Goal: Communication & Community: Share content

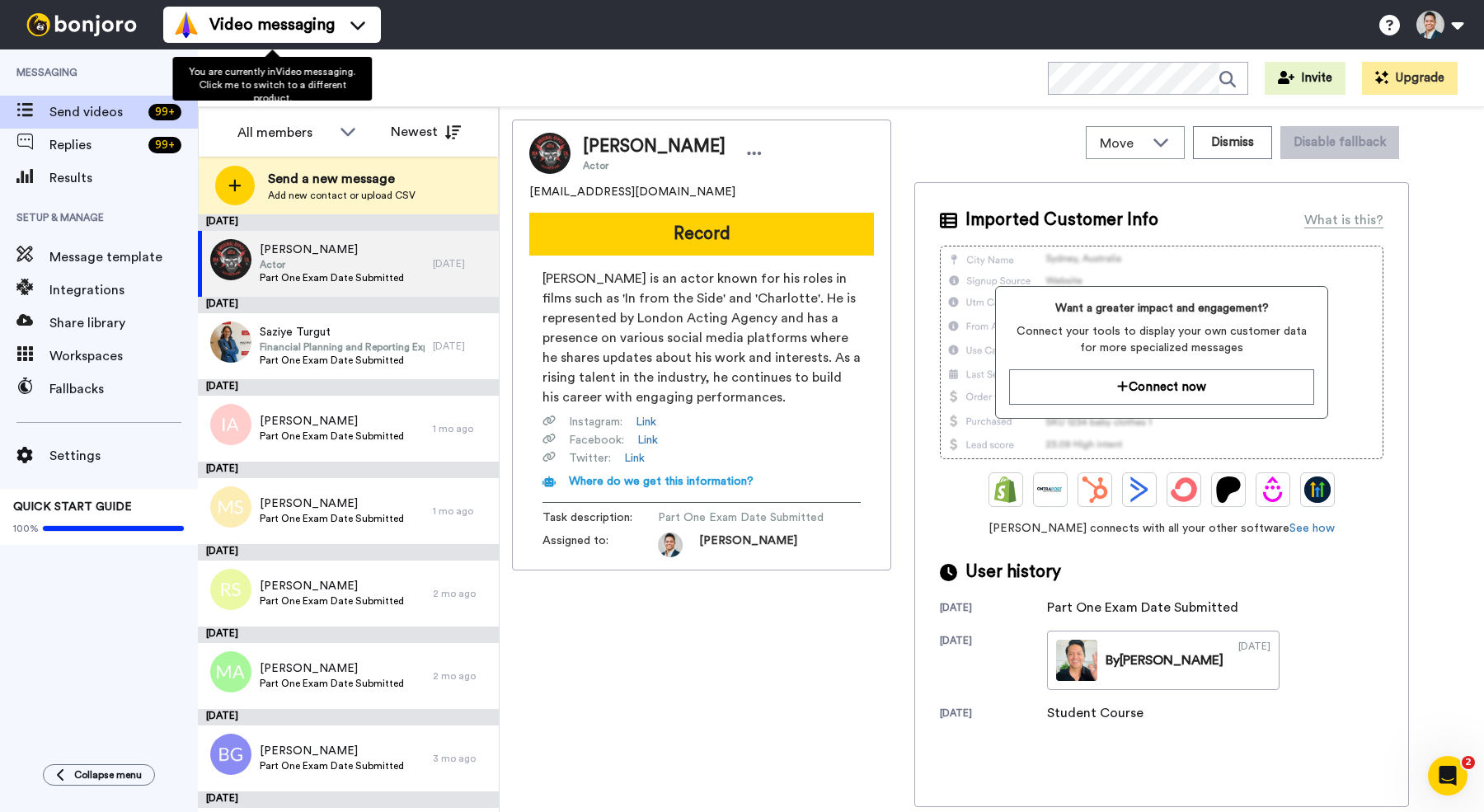
click at [428, 75] on div "Part-One Exam Booked WORKSPACES View all All Default New Students Lead Conversi…" at bounding box center [841, 77] width 1287 height 58
click at [364, 81] on icon at bounding box center [363, 76] width 20 height 16
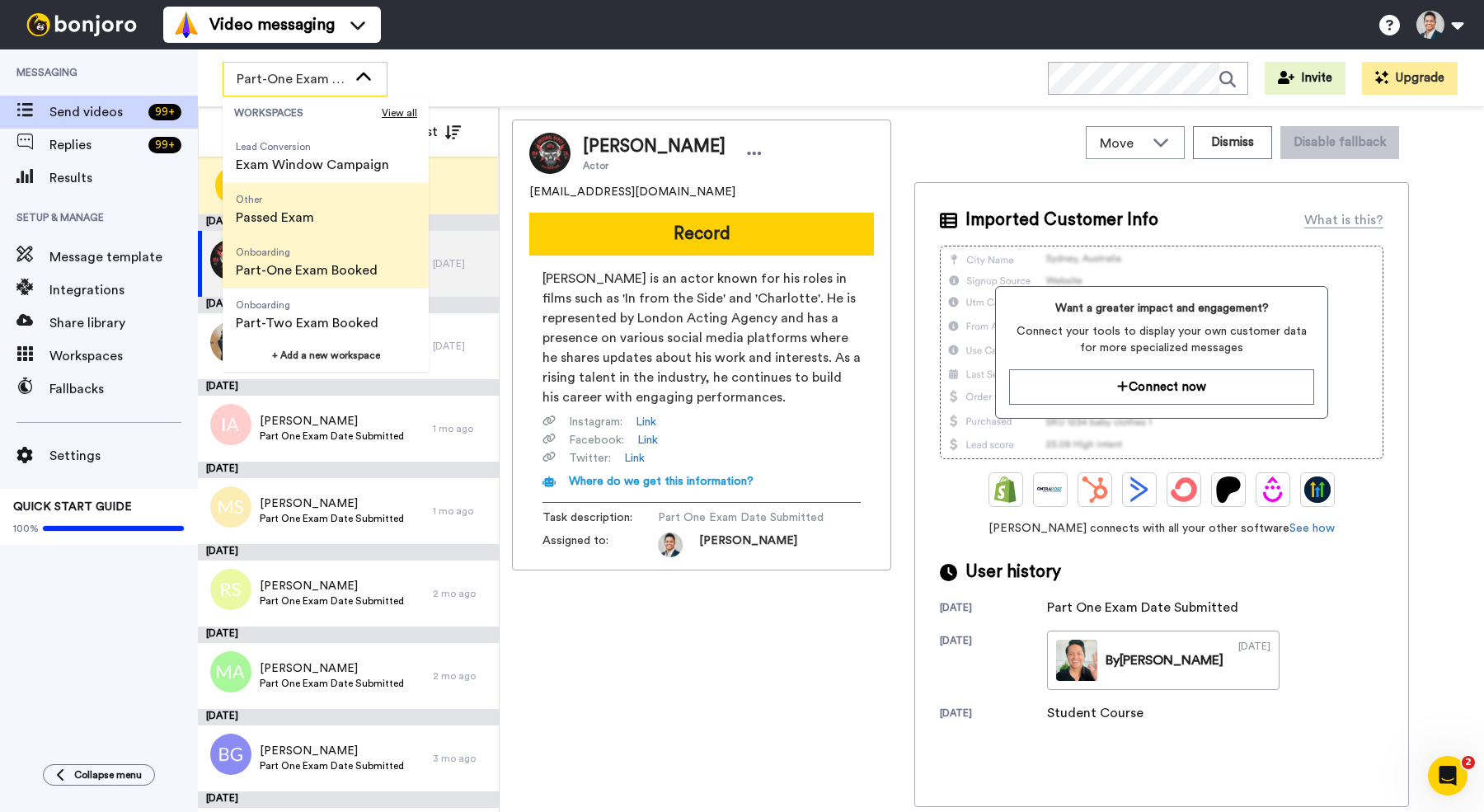
scroll to position [105, 0]
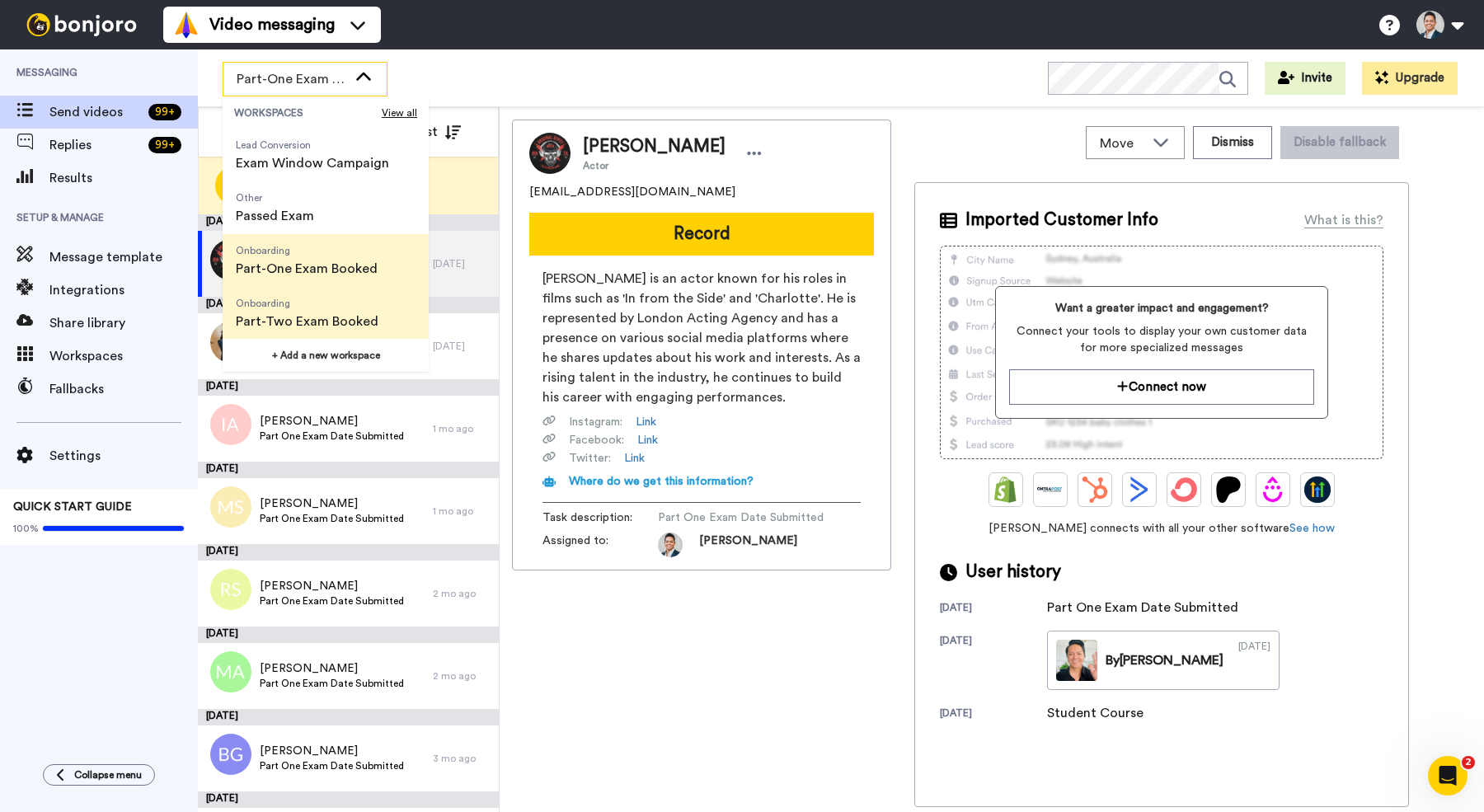
click at [328, 308] on span "Onboarding" at bounding box center [307, 303] width 143 height 13
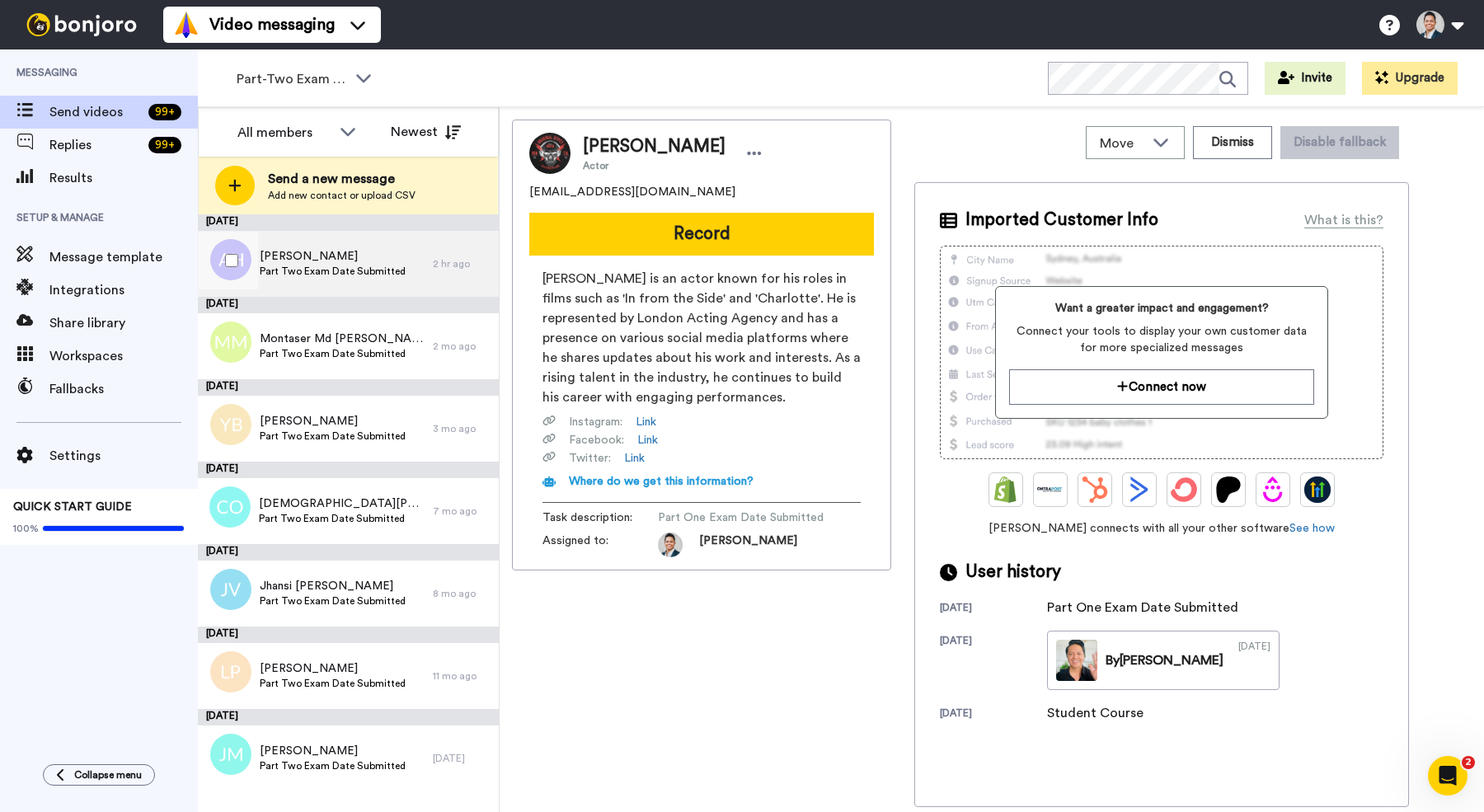
click at [328, 262] on span "[PERSON_NAME]" at bounding box center [333, 256] width 145 height 16
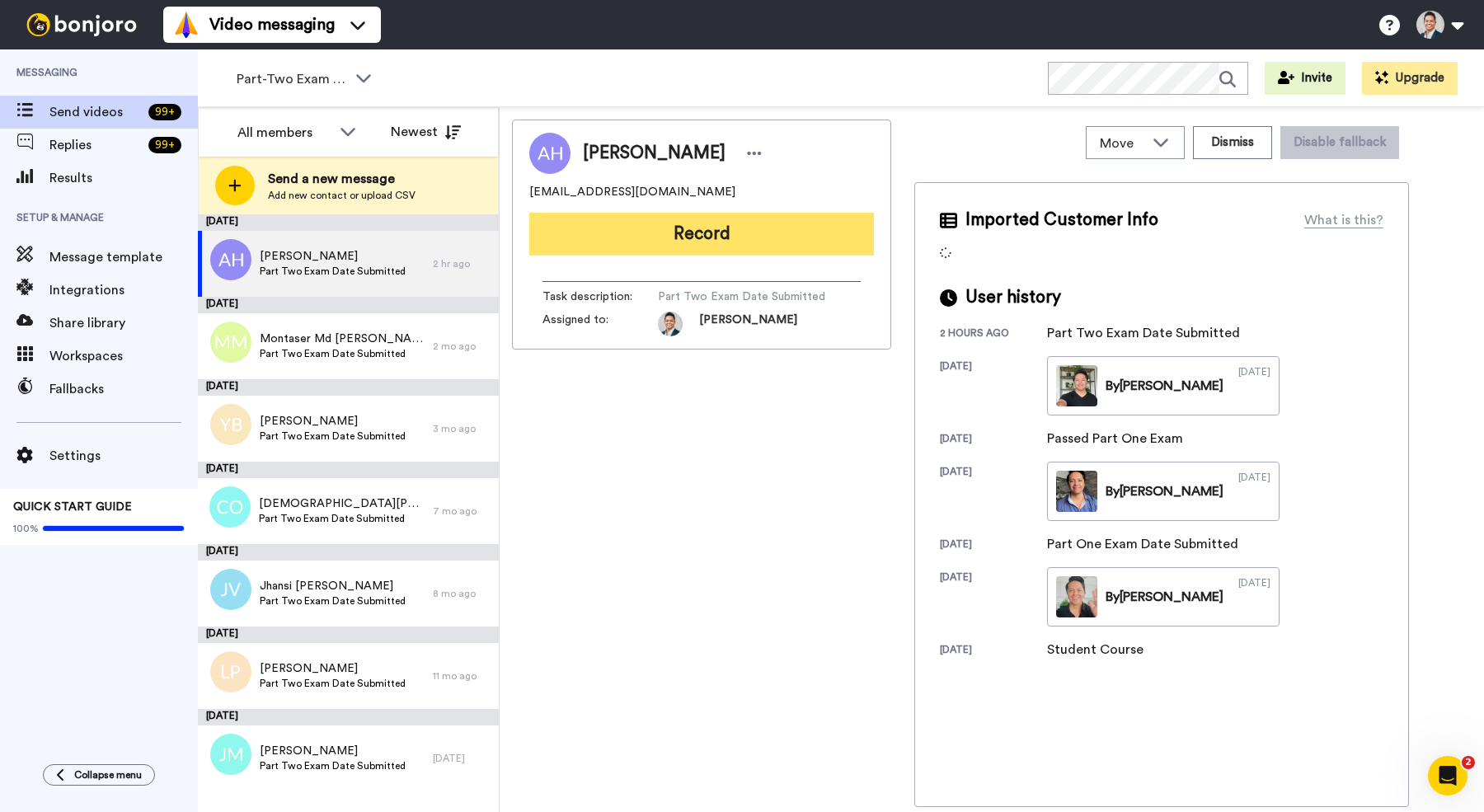
click at [661, 243] on button "Record" at bounding box center [701, 233] width 345 height 42
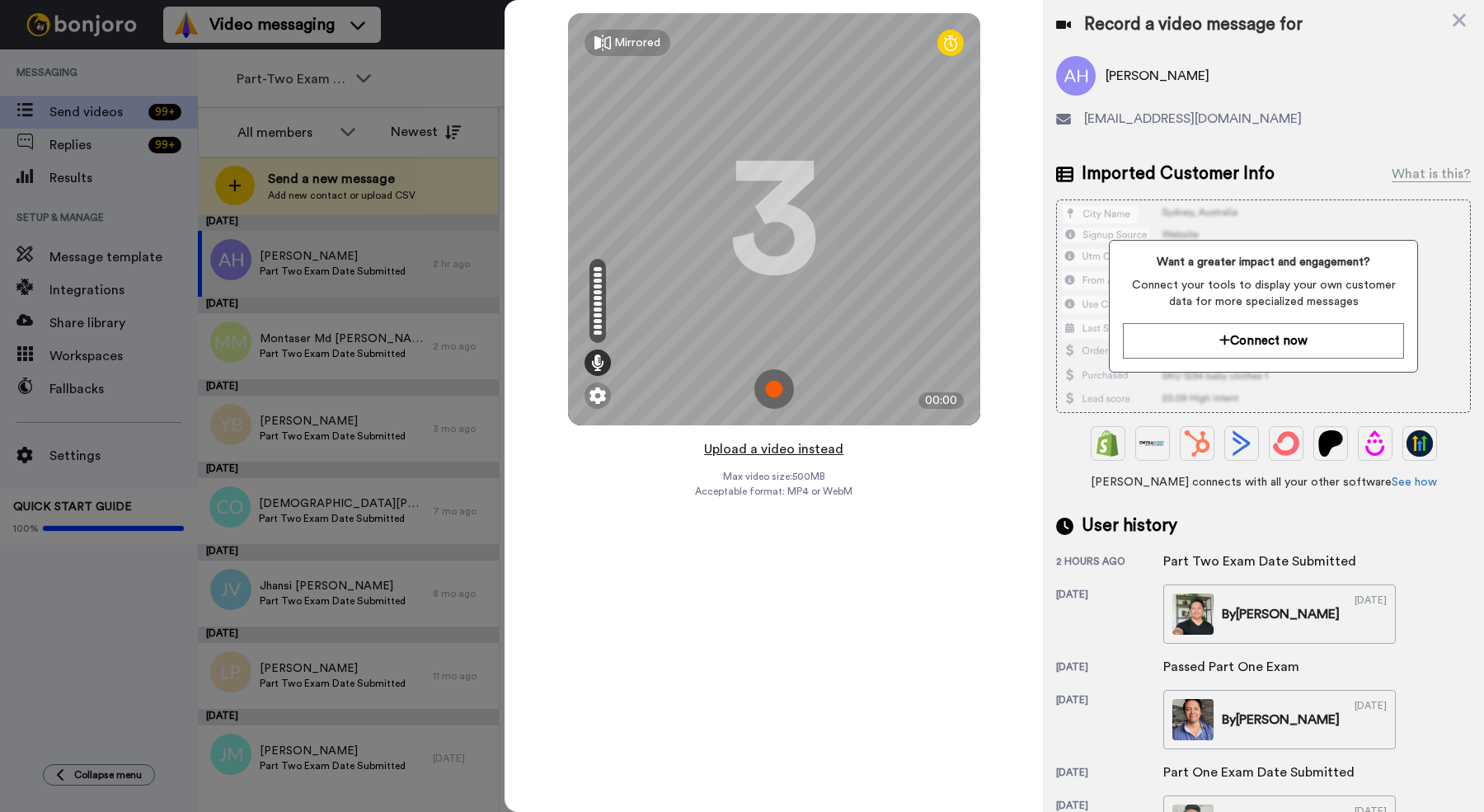
click at [759, 447] on button "Upload a video instead" at bounding box center [774, 448] width 149 height 22
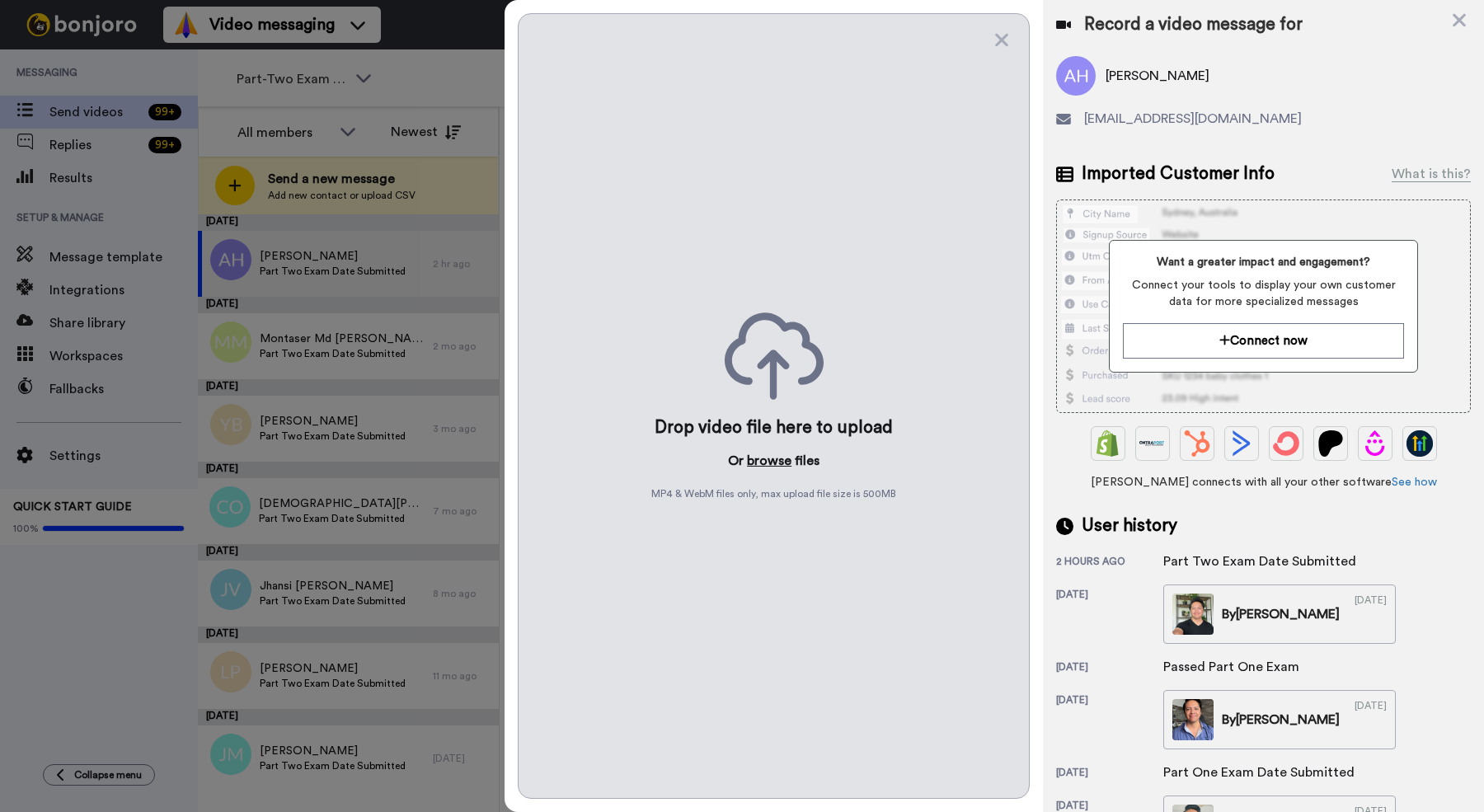
click at [762, 458] on button "browse" at bounding box center [769, 460] width 44 height 20
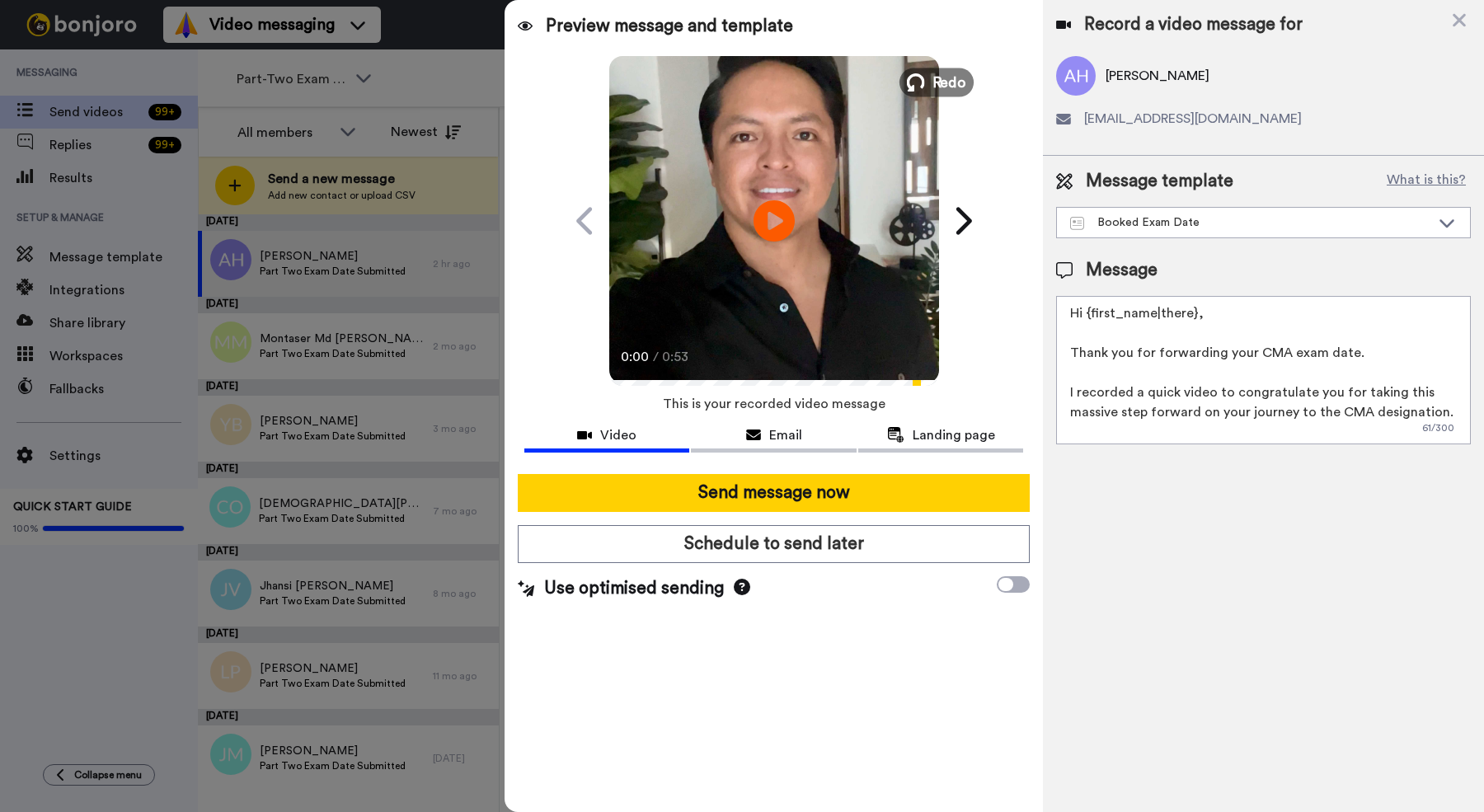
click at [934, 73] on span "Redo" at bounding box center [948, 81] width 35 height 22
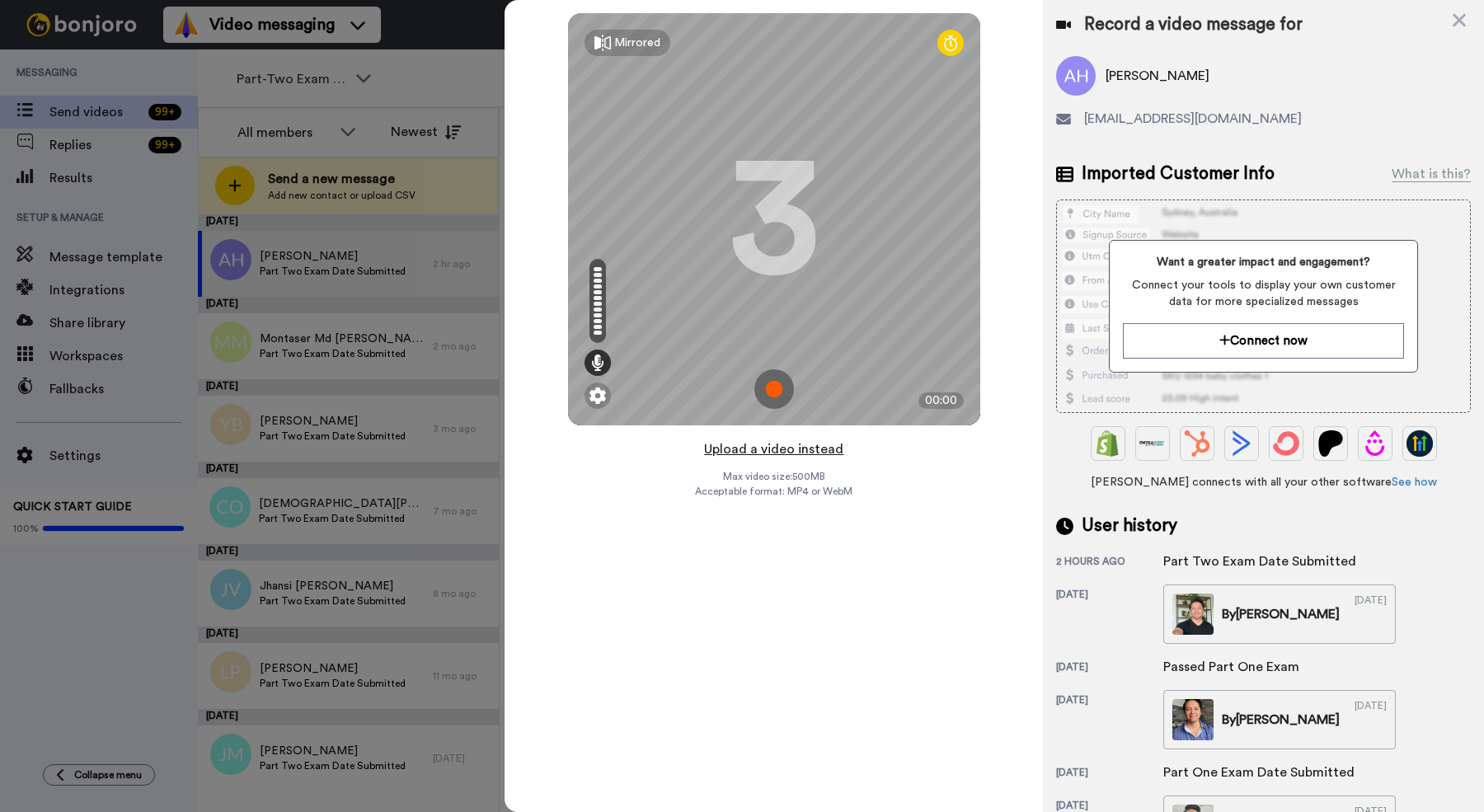
click at [761, 456] on button "Upload a video instead" at bounding box center [774, 448] width 149 height 22
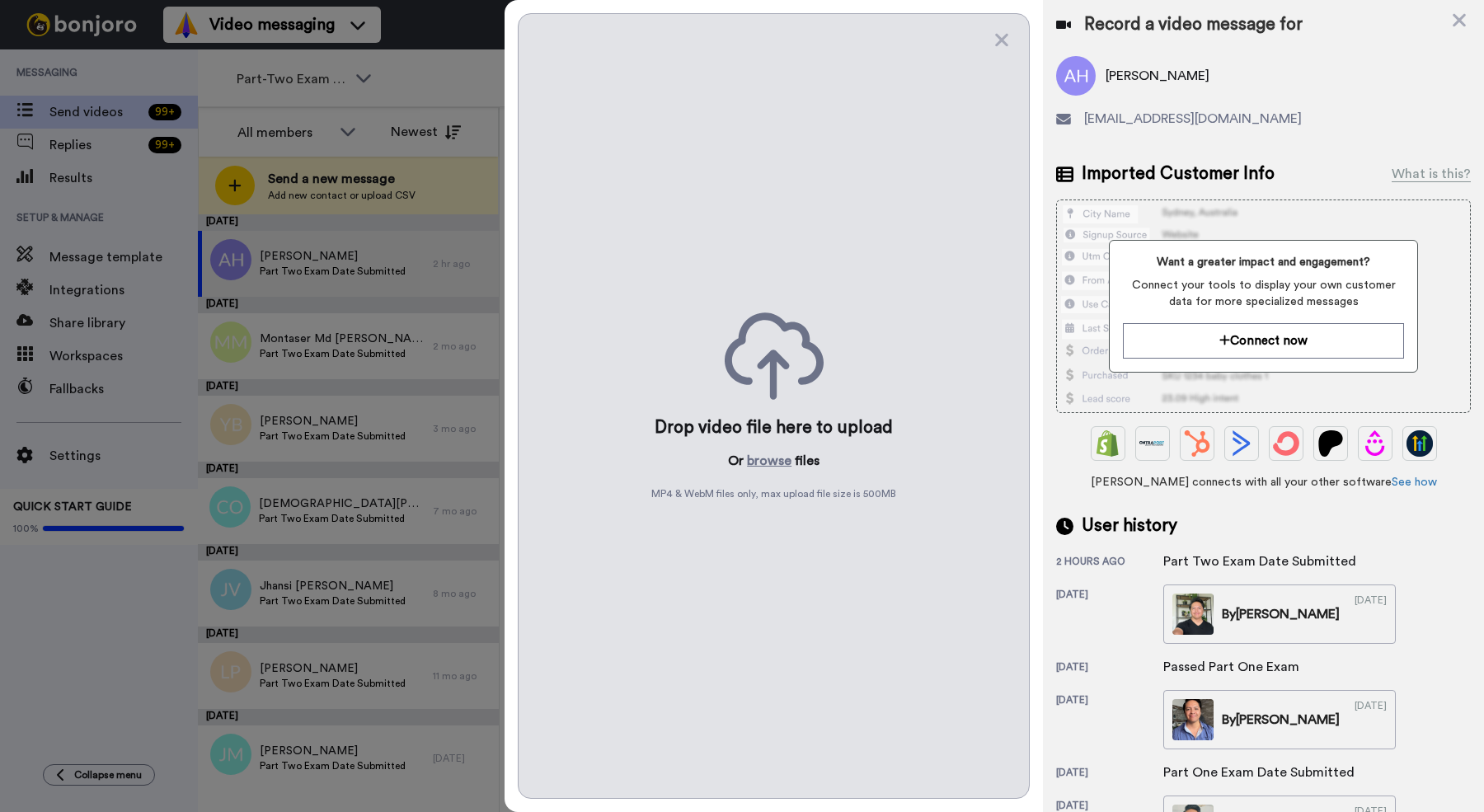
click at [761, 456] on button "browse" at bounding box center [769, 460] width 44 height 20
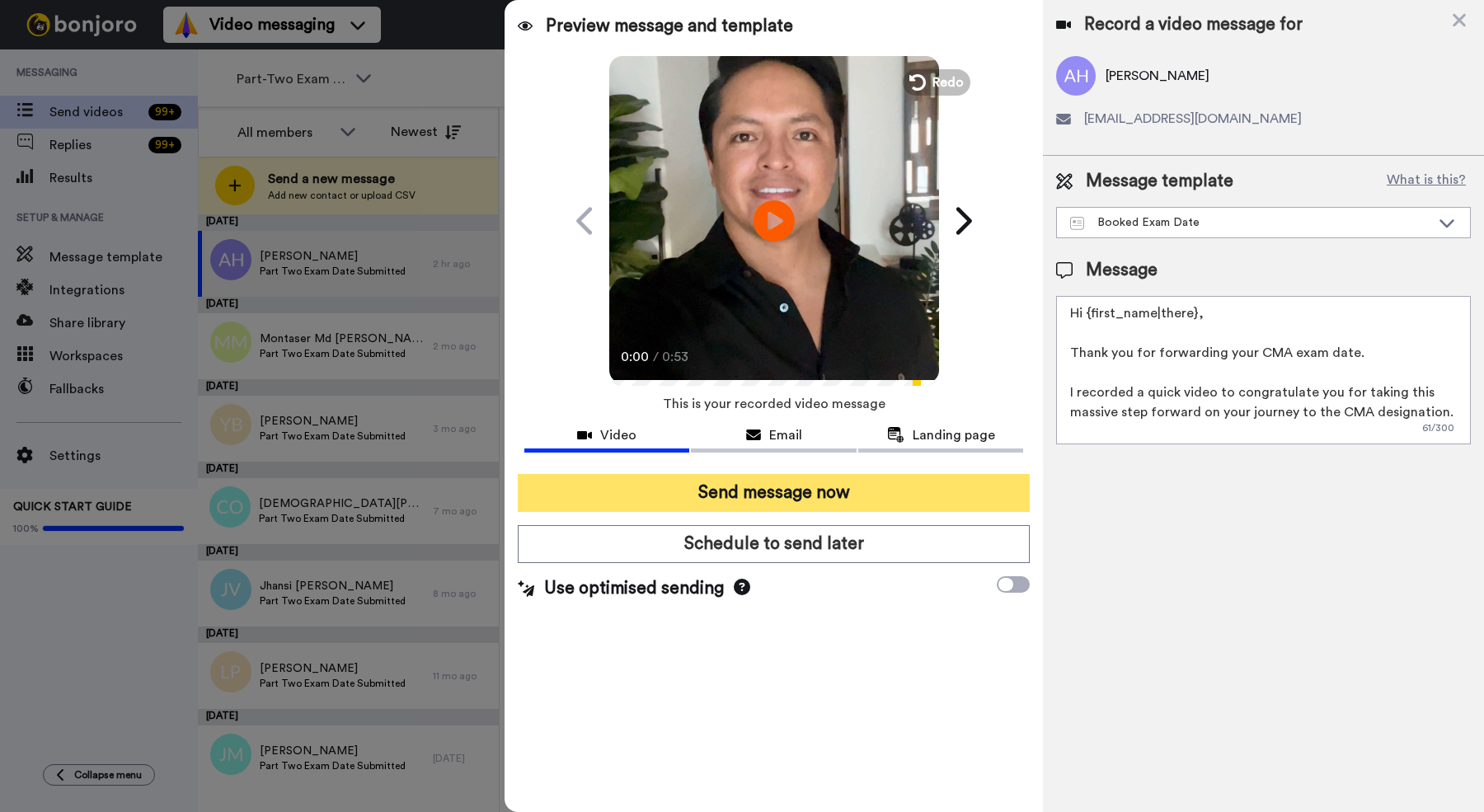
click at [767, 488] on button "Send message now" at bounding box center [774, 493] width 512 height 38
